Goal: Task Accomplishment & Management: Use online tool/utility

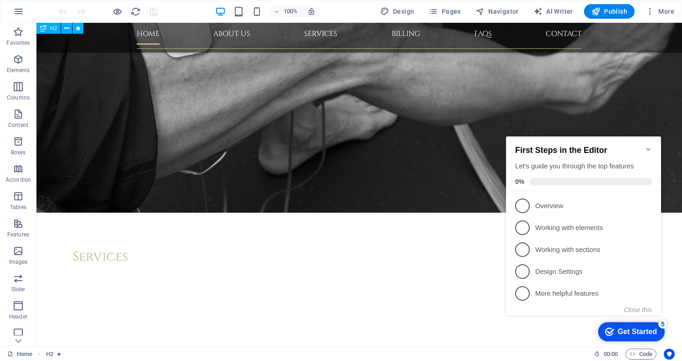
scroll to position [2572, 0]
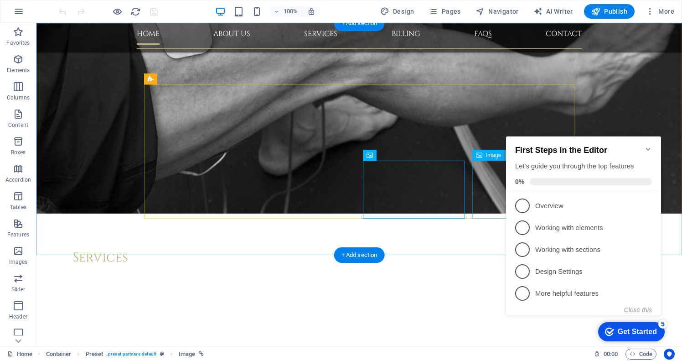
click at [647, 145] on icon "Minimize checklist" at bounding box center [648, 148] width 7 height 7
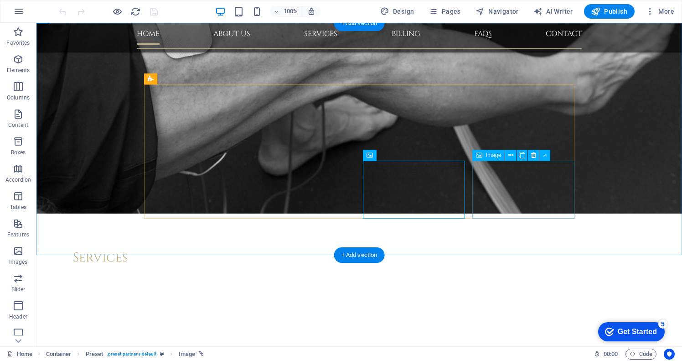
click at [511, 155] on icon at bounding box center [510, 155] width 5 height 10
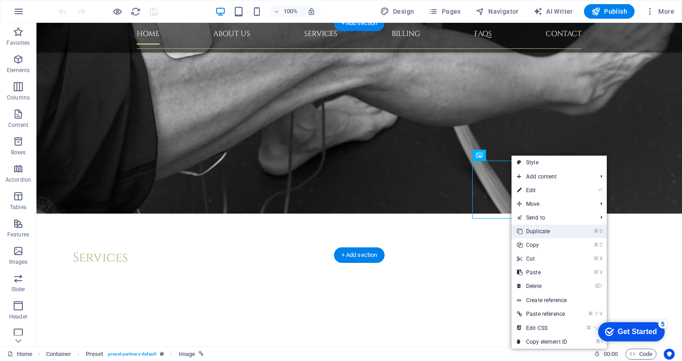
click at [536, 232] on link "⌘ D Duplicate" at bounding box center [541, 231] width 61 height 14
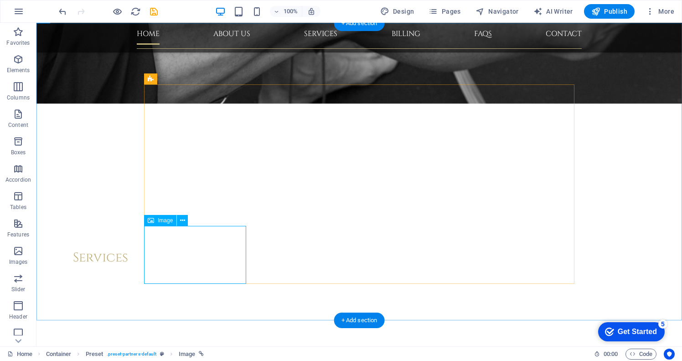
click at [161, 222] on span "Image" at bounding box center [165, 219] width 15 height 5
click at [164, 219] on span "Image" at bounding box center [165, 219] width 15 height 5
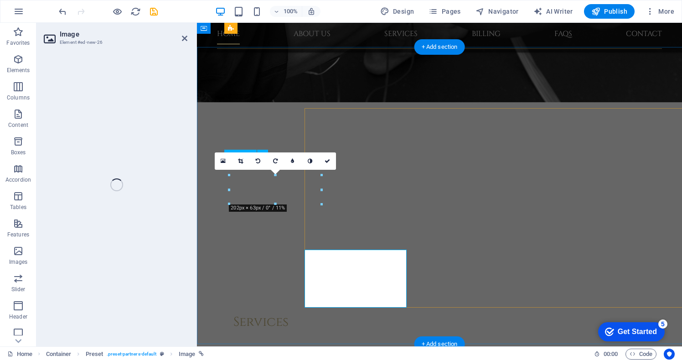
scroll to position [2548, 0]
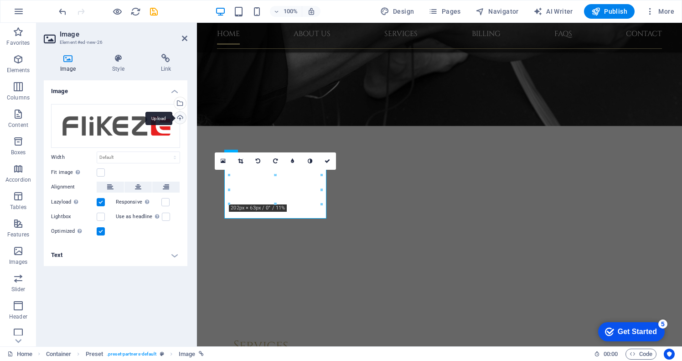
click at [181, 116] on div "Upload" at bounding box center [179, 119] width 14 height 14
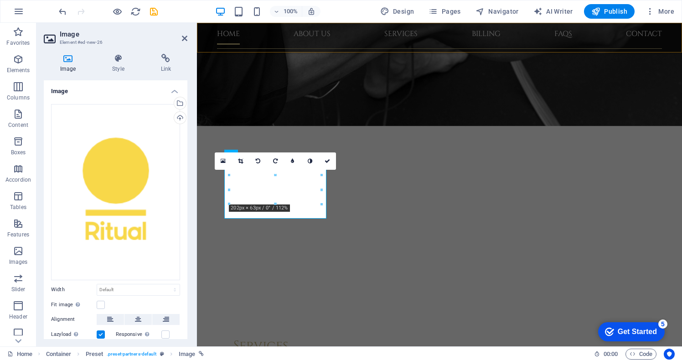
click at [56, 0] on div "100% Design Pages Navigator AI Writer Publish More" at bounding box center [340, 11] width 681 height 22
click at [166, 64] on h4 "Link" at bounding box center [165, 63] width 43 height 19
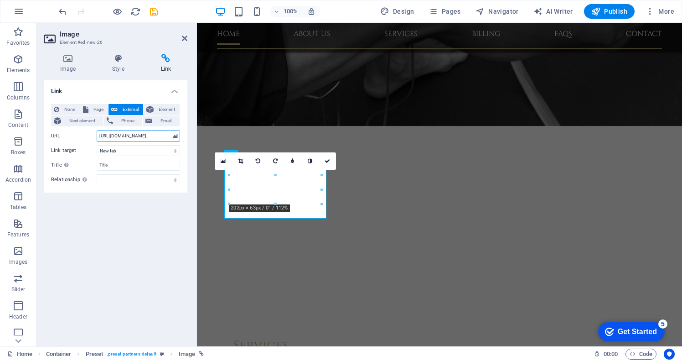
click at [146, 135] on input "[URL][DOMAIN_NAME]" at bounding box center [138, 135] width 83 height 11
paste input "[DOMAIN_NAME][URL]"
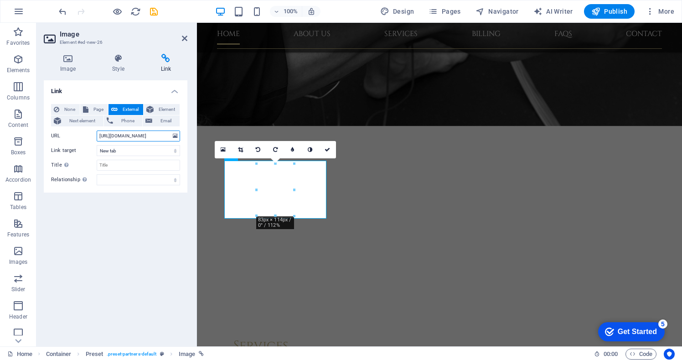
type input "[URL][DOMAIN_NAME]"
click at [188, 37] on aside "Image Element #ed-new-26 Image Style Link Image Drag files here, click to choos…" at bounding box center [116, 184] width 160 height 323
click at [183, 38] on icon at bounding box center [184, 38] width 5 height 7
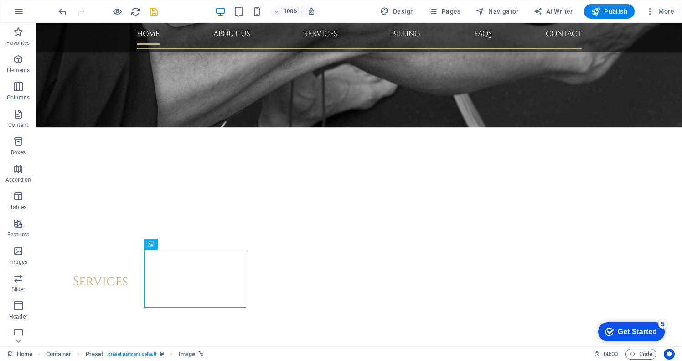
click at [151, 12] on icon "save" at bounding box center [322, 176] width 645 height 790
